Goal: Information Seeking & Learning: Find specific page/section

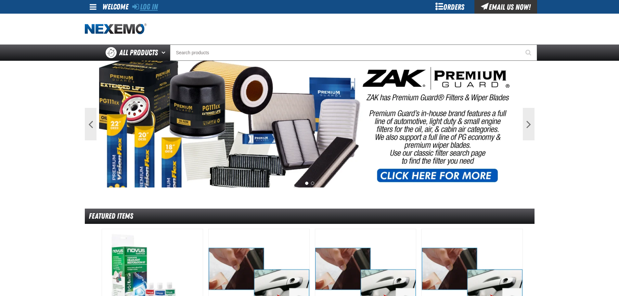
click at [154, 6] on link "Log In" at bounding box center [145, 6] width 26 height 9
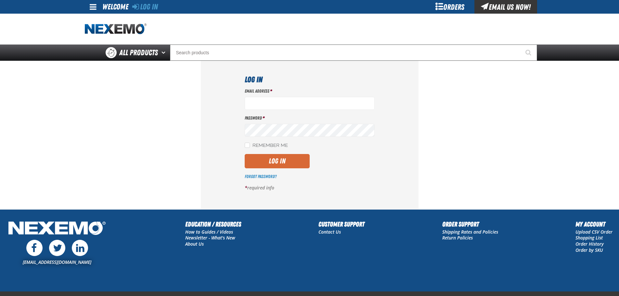
type input "Jnickel@vtaig.com"
click at [290, 155] on button "Log In" at bounding box center [277, 161] width 65 height 14
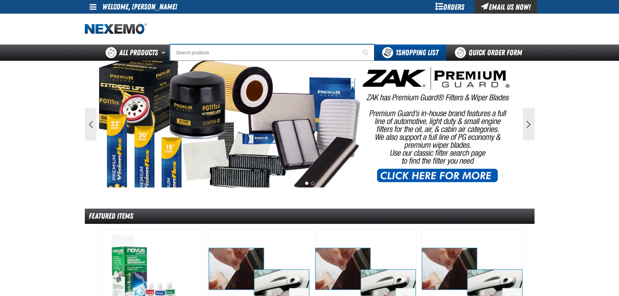
click at [288, 48] on input "Search" at bounding box center [272, 52] width 204 height 16
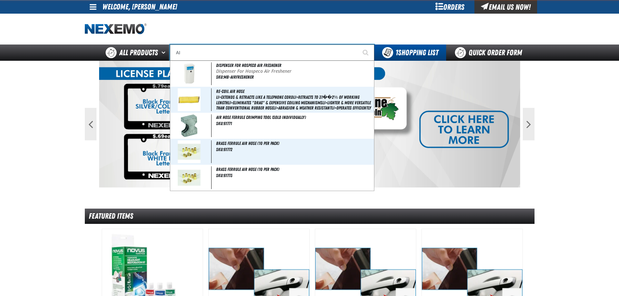
type input "A"
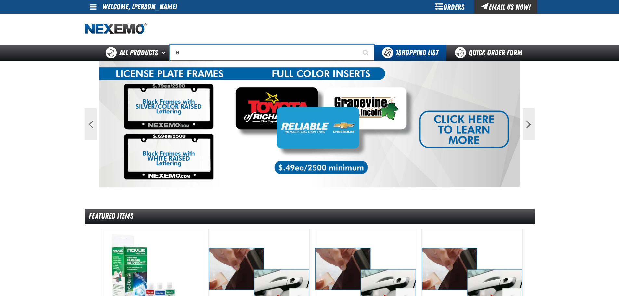
type input "HO"
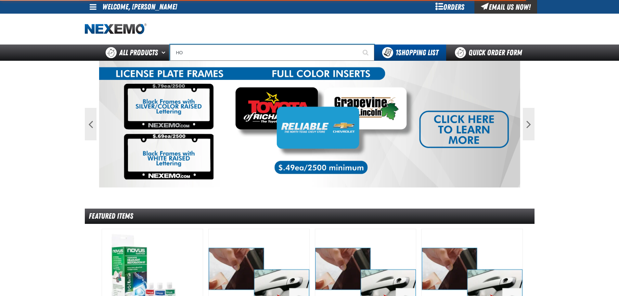
type input "HONDA"
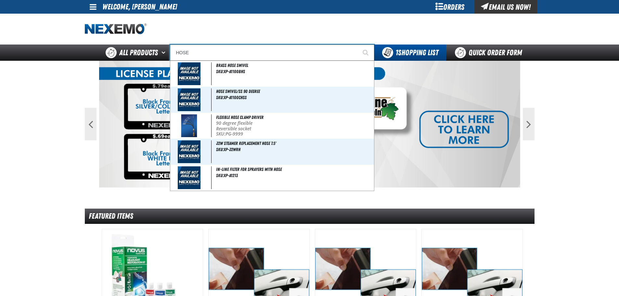
click at [245, 55] on input "HOSE" at bounding box center [272, 52] width 204 height 16
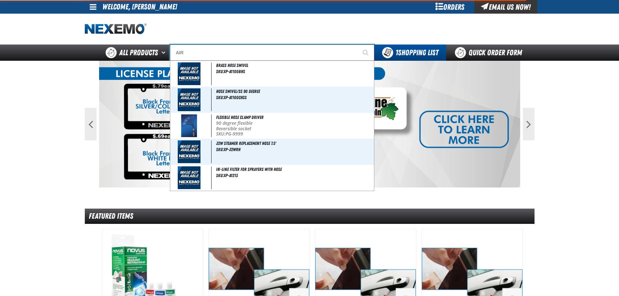
type input "AIR"
type input "AIR COND"
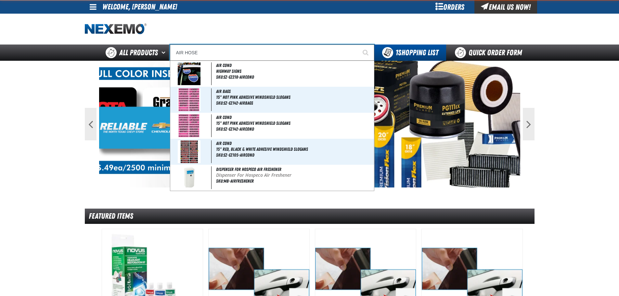
type input "AIR HOSE"
click at [358, 44] on button "Start Searching" at bounding box center [366, 52] width 16 height 16
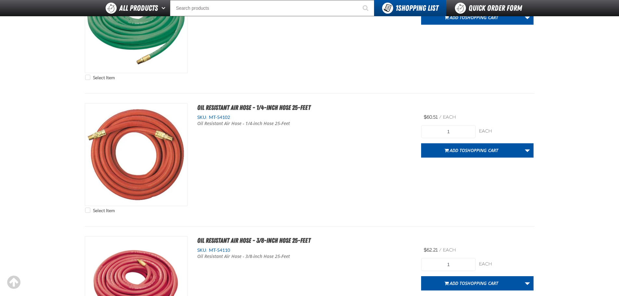
scroll to position [2046, 0]
